Goal: Information Seeking & Learning: Find specific fact

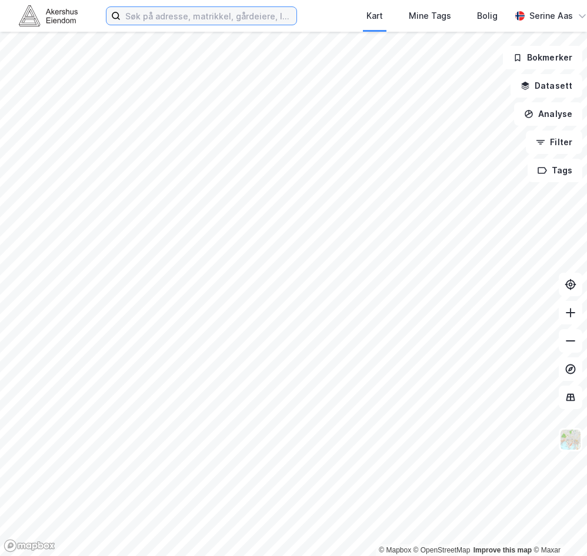
click at [146, 22] on input at bounding box center [209, 16] width 176 height 18
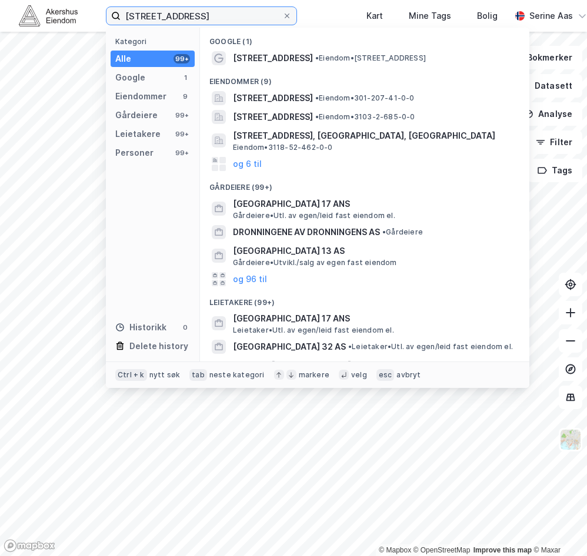
type input "[STREET_ADDRESS]"
click at [273, 50] on div "[STREET_ADDRESS] • Eiendom • [STREET_ADDRESS]" at bounding box center [364, 58] width 310 height 19
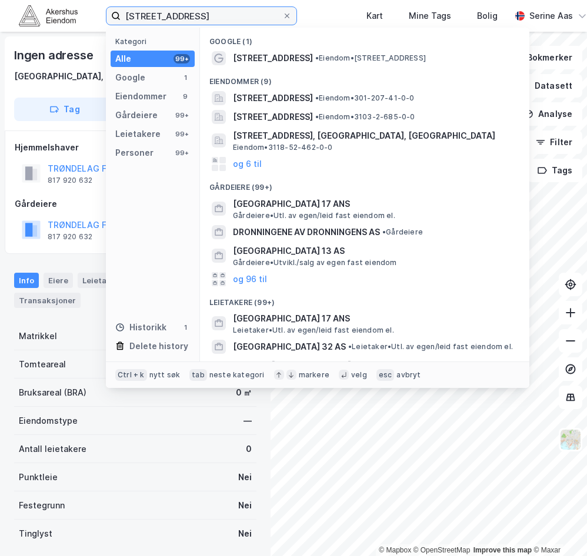
click at [220, 20] on input "[STREET_ADDRESS]" at bounding box center [202, 16] width 162 height 18
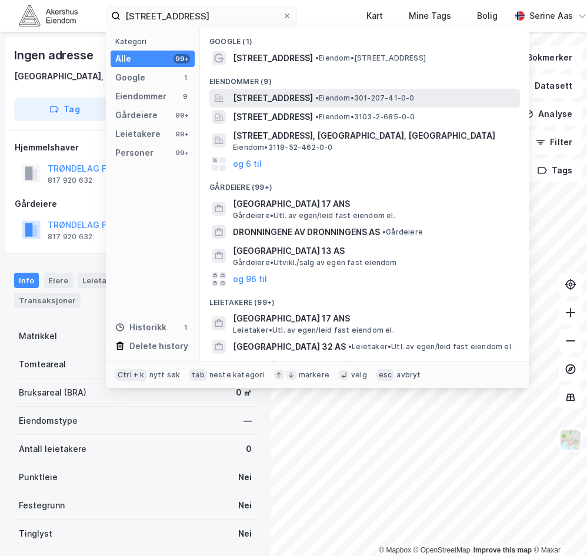
click at [313, 99] on span "[STREET_ADDRESS]" at bounding box center [273, 98] width 80 height 14
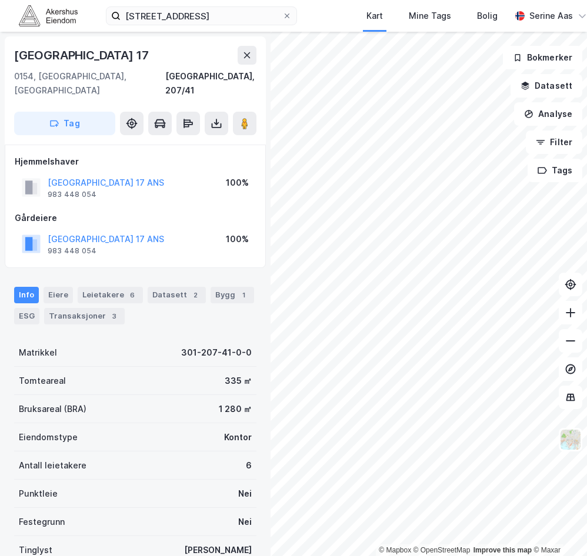
click at [52, 273] on div "Info [PERSON_NAME] 6 Datasett 2 Bygg 1 ESG Transaksjoner 3" at bounding box center [135, 301] width 270 height 56
click at [56, 308] on div "Transaksjoner 3" at bounding box center [84, 316] width 81 height 16
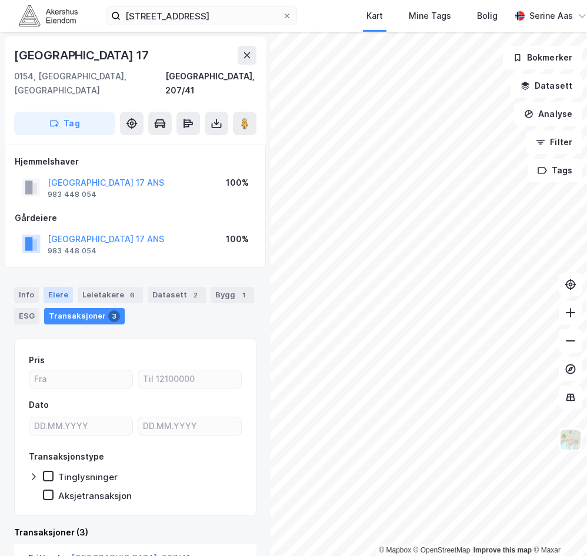
click at [48, 287] on div "Eiere" at bounding box center [58, 295] width 29 height 16
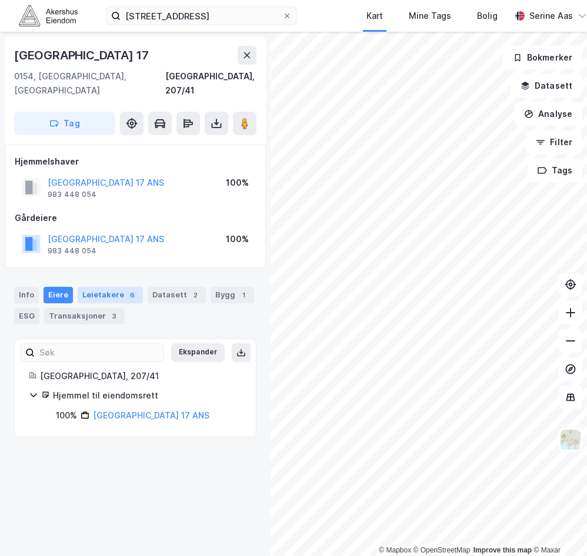
click at [97, 287] on div "Leietakere 6" at bounding box center [110, 295] width 65 height 16
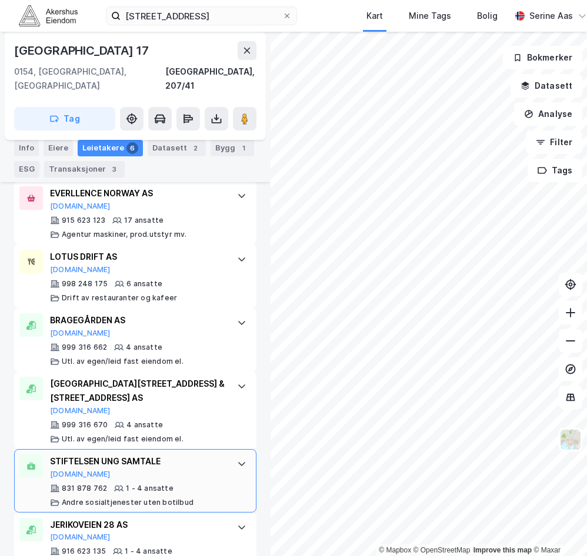
scroll to position [390, 0]
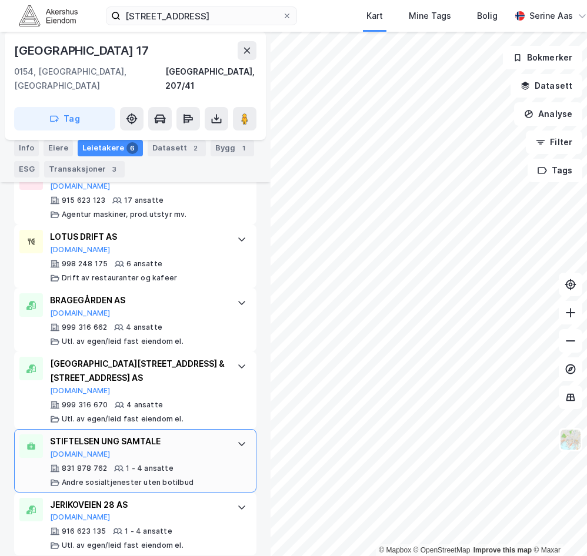
click at [237, 439] on icon at bounding box center [241, 443] width 9 height 9
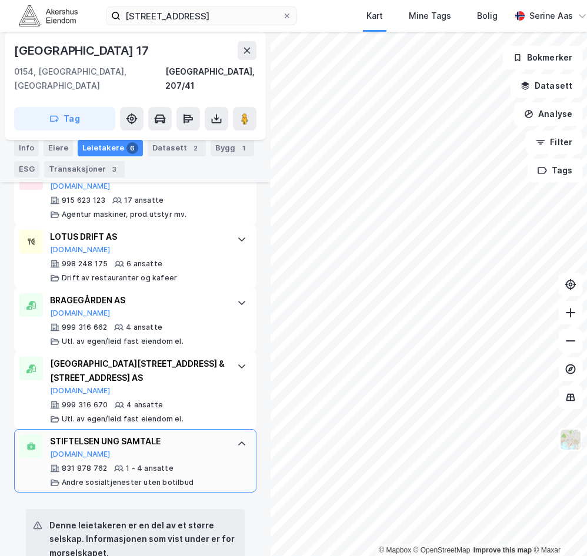
click at [237, 439] on icon at bounding box center [241, 443] width 9 height 9
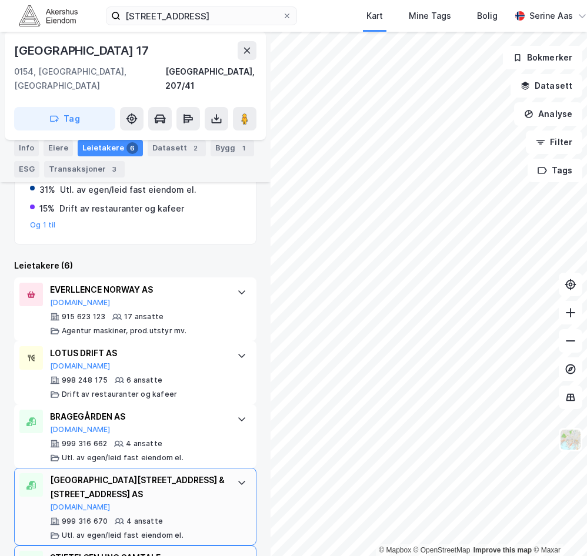
scroll to position [272, 0]
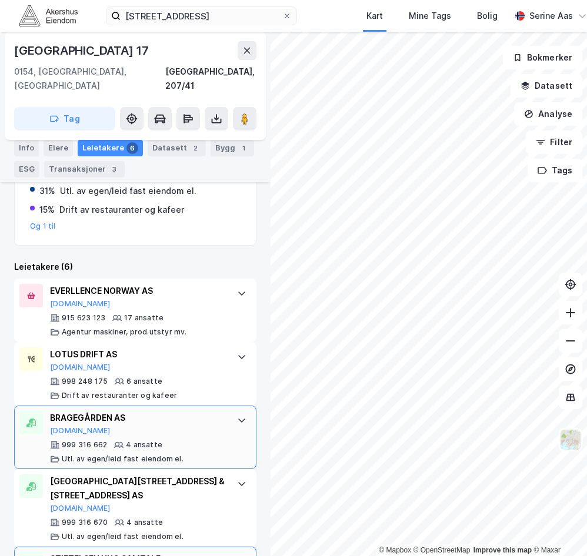
click at [162, 411] on div "BRAGEGÅRDEN AS" at bounding box center [137, 418] width 175 height 14
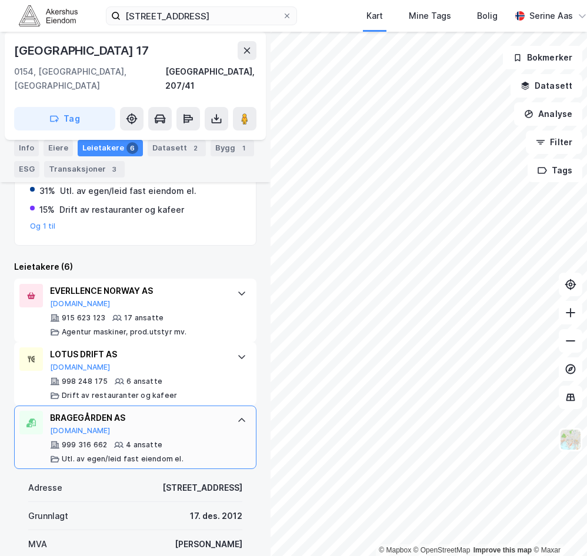
click at [163, 411] on div "BRAGEGÅRDEN AS" at bounding box center [137, 418] width 175 height 14
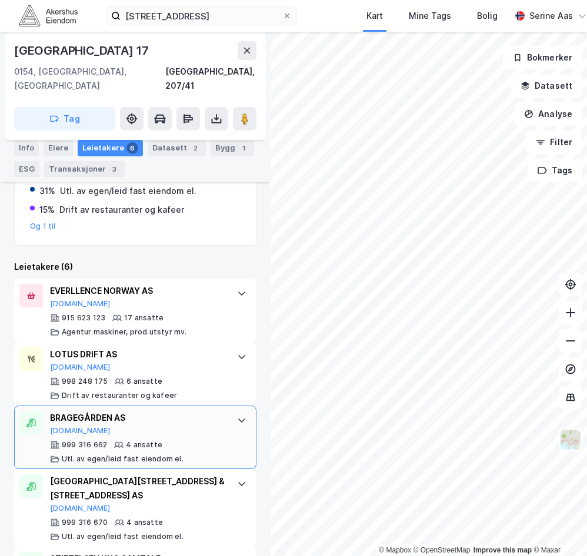
scroll to position [331, 0]
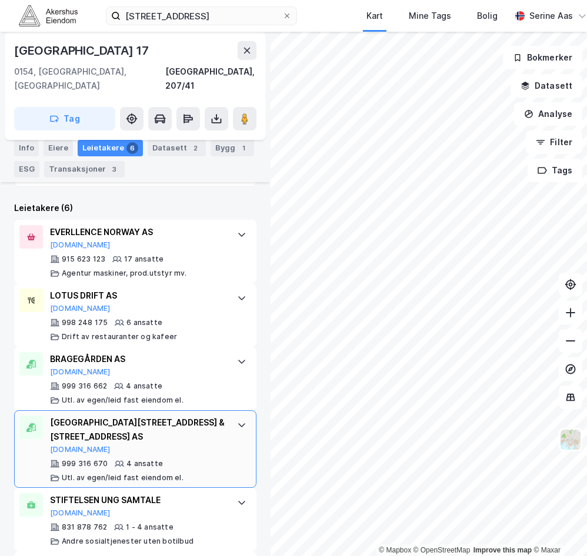
click at [237, 420] on icon at bounding box center [241, 424] width 9 height 9
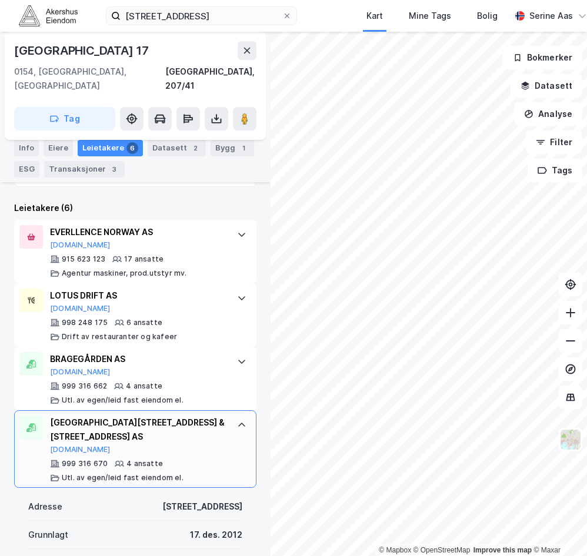
click at [237, 420] on icon at bounding box center [241, 424] width 9 height 9
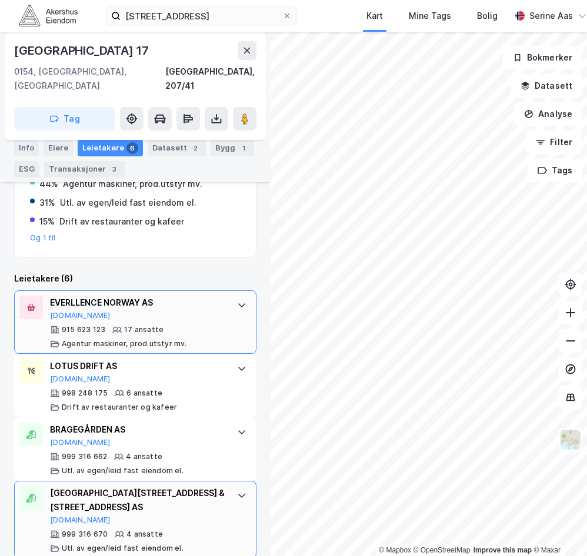
scroll to position [213, 0]
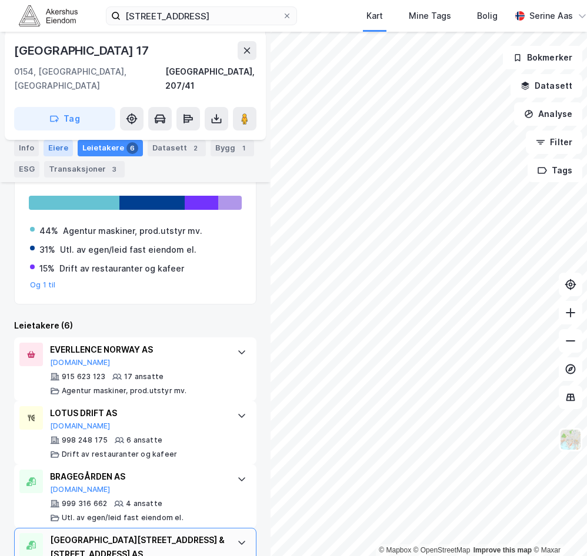
click at [52, 149] on div "Eiere" at bounding box center [58, 148] width 29 height 16
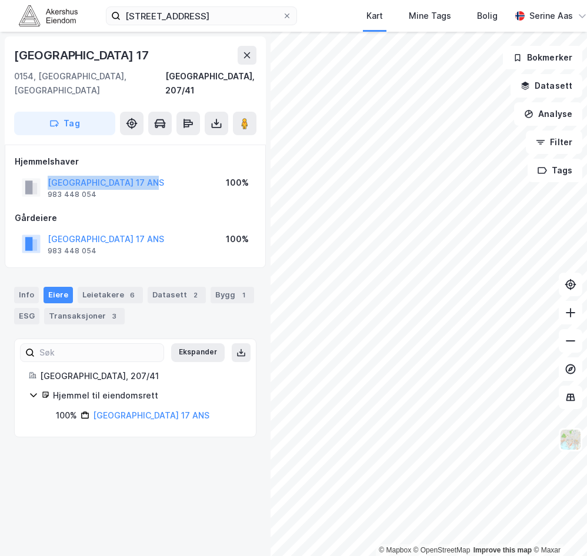
drag, startPoint x: 168, startPoint y: 168, endPoint x: 42, endPoint y: 166, distance: 126.4
click at [42, 173] on div "[GEOGRAPHIC_DATA] 17 ANS 983 448 054 100%" at bounding box center [135, 187] width 241 height 28
drag, startPoint x: 42, startPoint y: 166, endPoint x: 65, endPoint y: 161, distance: 24.1
copy button "[GEOGRAPHIC_DATA] 17 ANS"
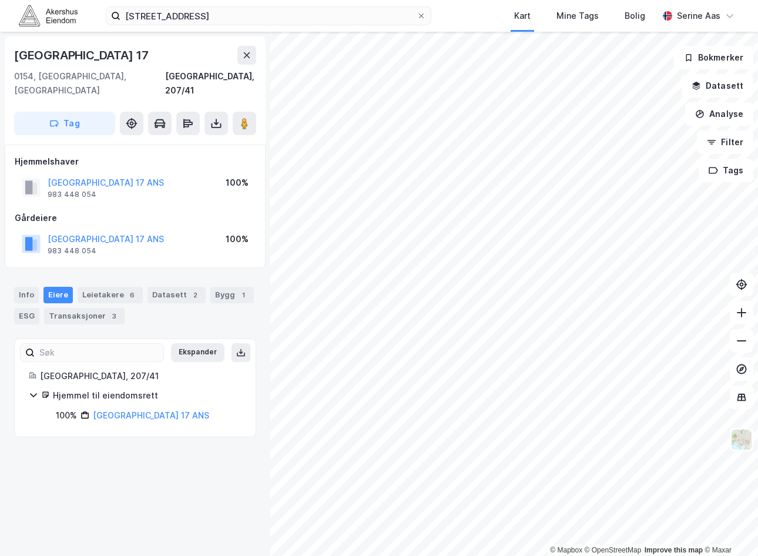
click at [157, 506] on div "[STREET_ADDRESS], 207/41 Tag Hjemmelshaver [GEOGRAPHIC_DATA] 17 ANS 983 448 054…" at bounding box center [135, 294] width 270 height 524
click at [0, 0] on button "[GEOGRAPHIC_DATA] 17 ANS" at bounding box center [0, 0] width 0 height 0
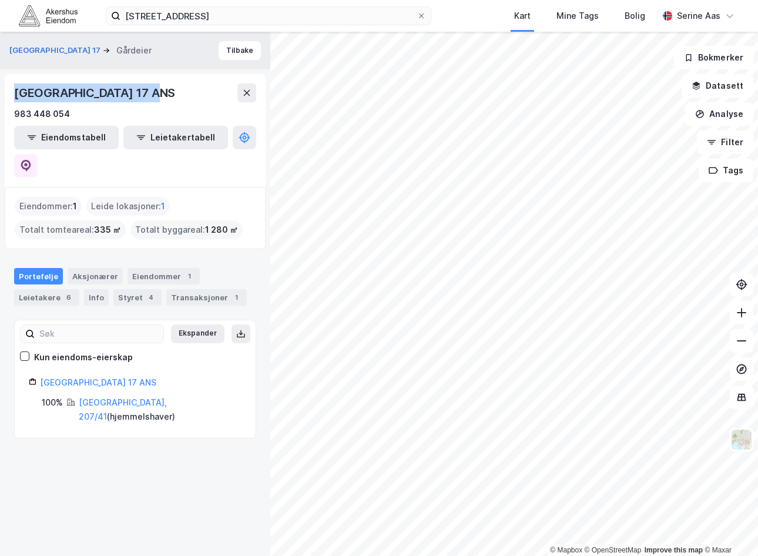
drag, startPoint x: 172, startPoint y: 89, endPoint x: 13, endPoint y: 91, distance: 158.8
click at [13, 91] on div "[GEOGRAPHIC_DATA] 17 ANS 983 448 054 Eiendomstabell Leietakertabell" at bounding box center [135, 130] width 261 height 113
drag, startPoint x: 13, startPoint y: 91, endPoint x: 149, endPoint y: 96, distance: 136.5
click at [149, 96] on div "[GEOGRAPHIC_DATA] 17 ANS" at bounding box center [95, 92] width 163 height 19
drag, startPoint x: 84, startPoint y: 103, endPoint x: 189, endPoint y: 92, distance: 105.8
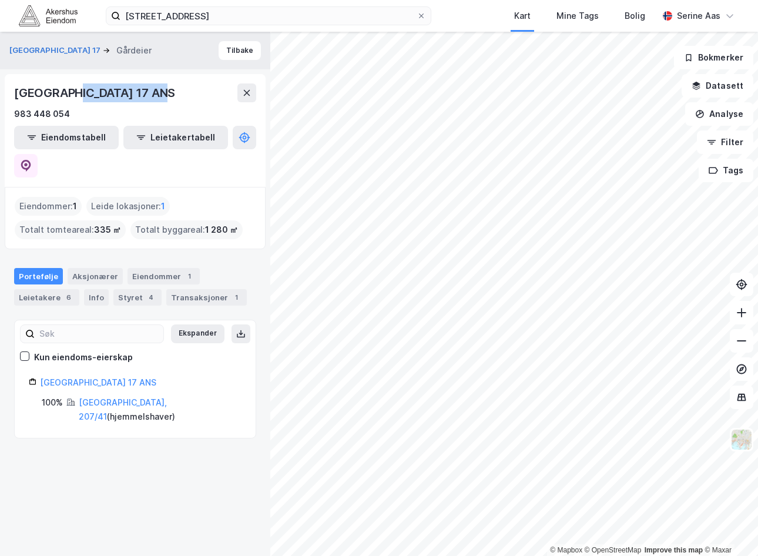
click at [196, 94] on div "[GEOGRAPHIC_DATA] 17 ANS" at bounding box center [135, 92] width 242 height 19
drag, startPoint x: 181, startPoint y: 91, endPoint x: 9, endPoint y: 96, distance: 172.4
click at [9, 96] on div "[GEOGRAPHIC_DATA] 17 ANS 983 448 054 Eiendomstabell Leietakertabell" at bounding box center [135, 130] width 261 height 113
drag, startPoint x: 9, startPoint y: 96, endPoint x: 54, endPoint y: 95, distance: 45.3
copy div "[GEOGRAPHIC_DATA] 17 ANS"
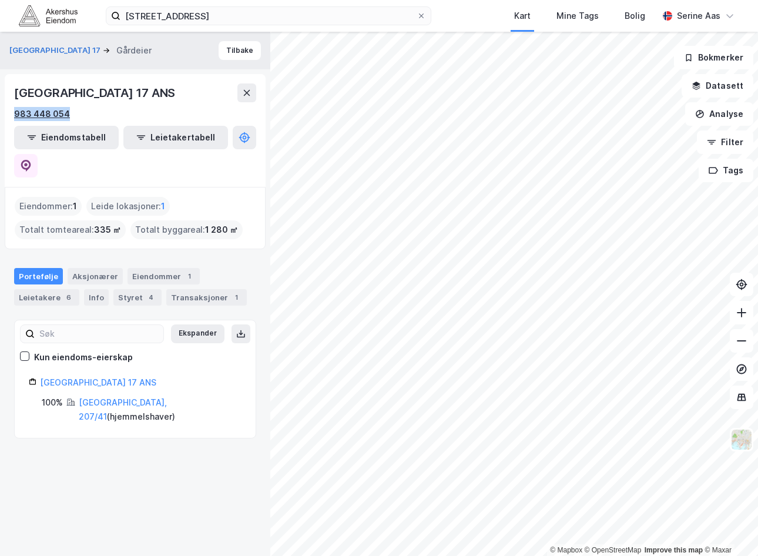
drag, startPoint x: 75, startPoint y: 111, endPoint x: 16, endPoint y: 115, distance: 58.9
click at [16, 115] on div "983 448 054" at bounding box center [135, 114] width 242 height 14
copy div "983 448 054"
drag, startPoint x: 166, startPoint y: 472, endPoint x: 168, endPoint y: 462, distance: 9.6
click at [168, 466] on div "[GEOGRAPHIC_DATA] 17 Gårdeier [GEOGRAPHIC_DATA] 17 ANS 983 448 054 Eiendomstabe…" at bounding box center [135, 294] width 270 height 524
